Goal: Information Seeking & Learning: Understand process/instructions

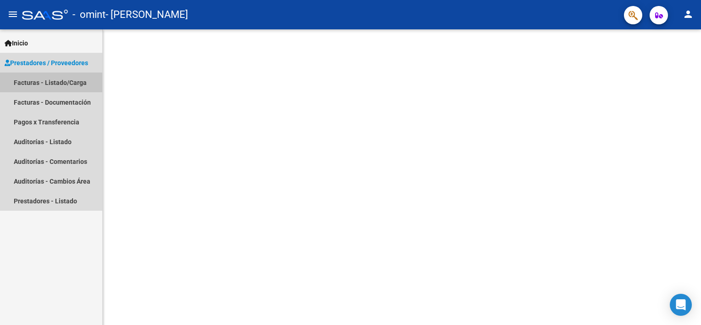
click at [50, 81] on link "Facturas - Listado/Carga" at bounding box center [51, 83] width 102 height 20
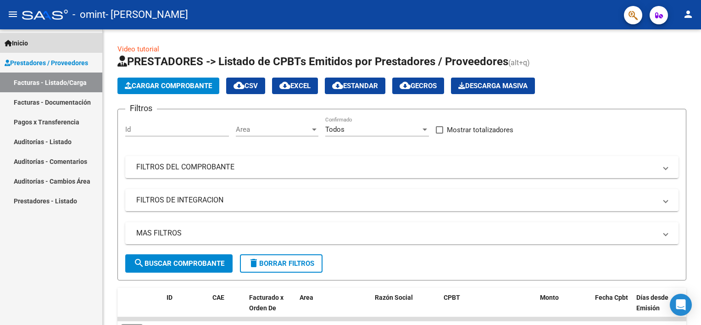
click at [28, 42] on span "Inicio" at bounding box center [16, 43] width 23 height 10
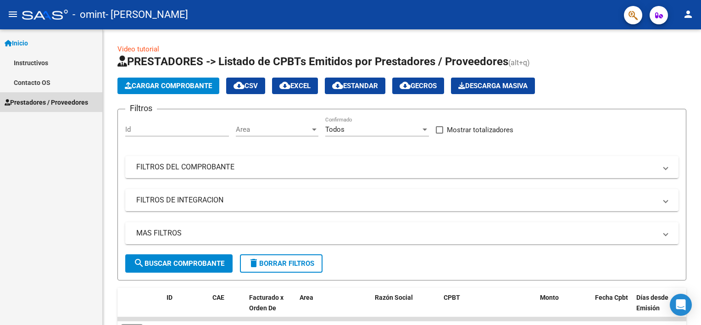
click at [35, 101] on span "Prestadores / Proveedores" at bounding box center [47, 102] width 84 height 10
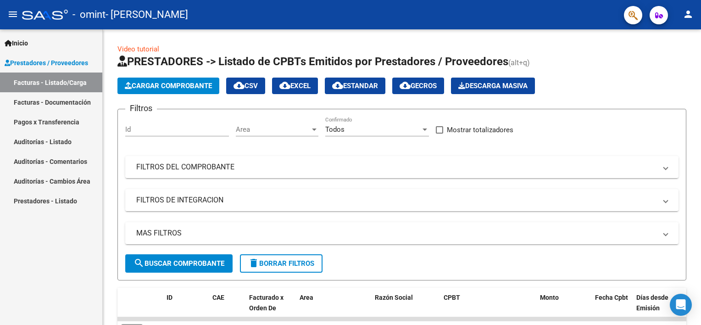
click at [14, 99] on link "Facturas - Documentación" at bounding box center [51, 102] width 102 height 20
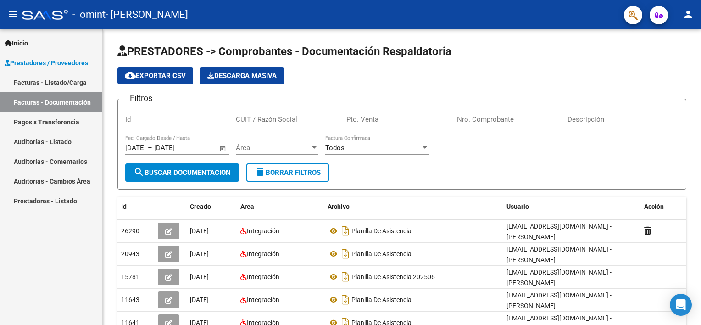
click at [31, 63] on span "Prestadores / Proveedores" at bounding box center [47, 63] width 84 height 10
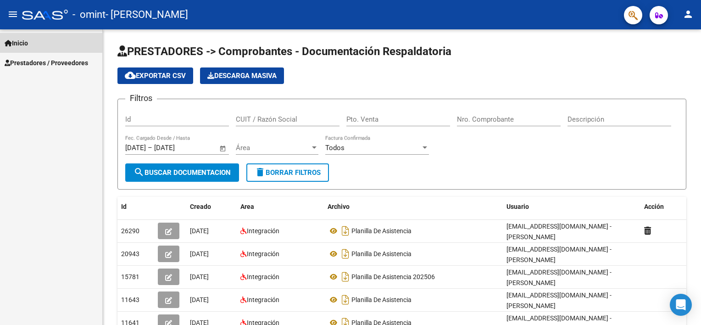
click at [17, 39] on span "Inicio" at bounding box center [16, 43] width 23 height 10
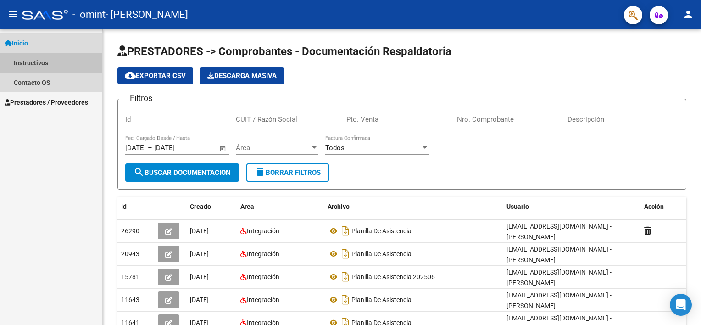
click at [39, 63] on link "Instructivos" at bounding box center [51, 63] width 102 height 20
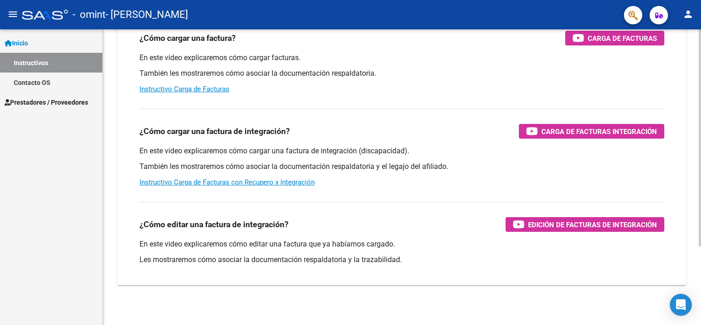
scroll to position [105, 0]
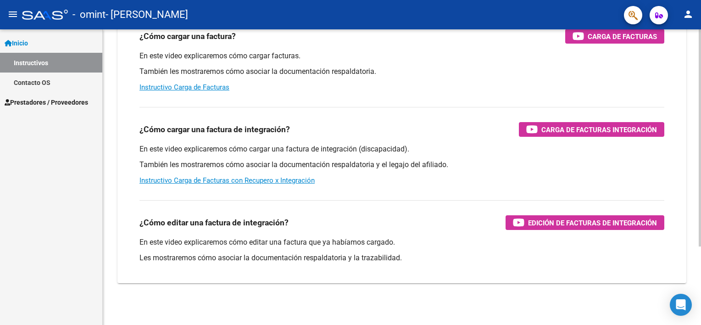
click at [701, 304] on html "menu - omint - [PERSON_NAME] person Inicio Instructivos Contacto OS Prestadores…" at bounding box center [350, 162] width 701 height 325
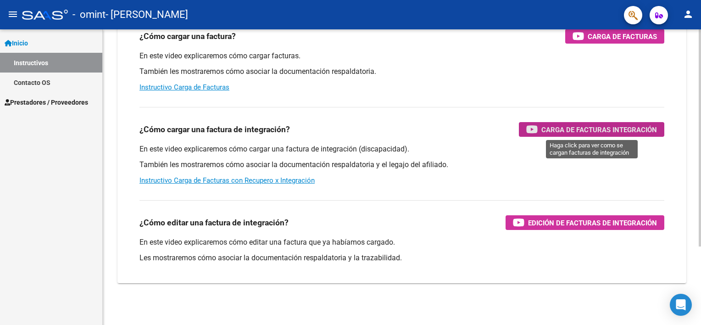
click at [595, 127] on span "Carga de Facturas Integración" at bounding box center [600, 129] width 116 height 11
